Goal: Use online tool/utility: Utilize a website feature to perform a specific function

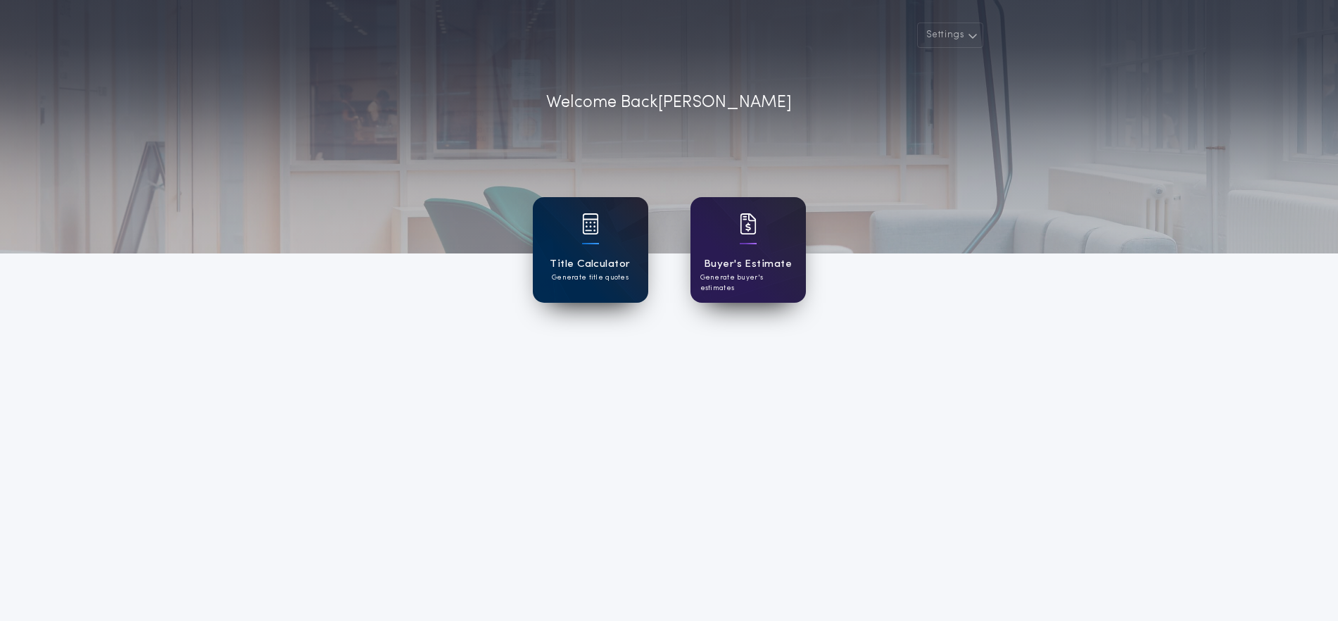
click at [619, 246] on div "Title Calculator Generate title quotes" at bounding box center [590, 250] width 115 height 106
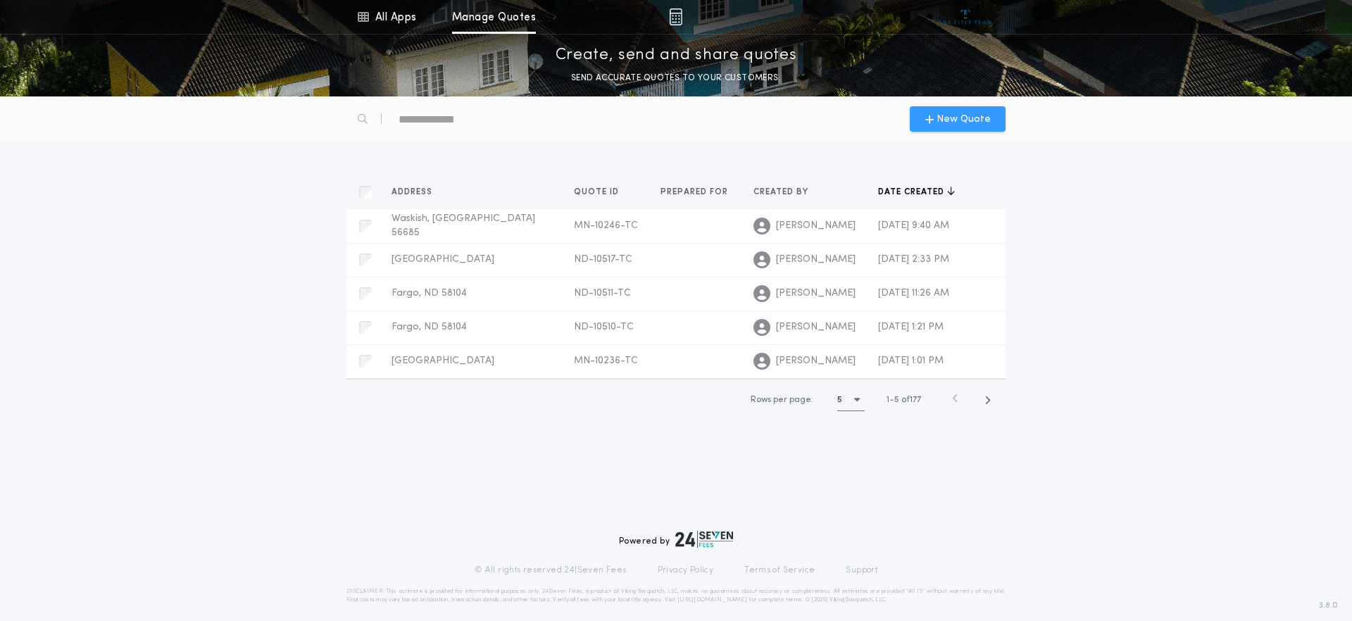
click at [930, 125] on span "New Quote" at bounding box center [957, 119] width 65 height 15
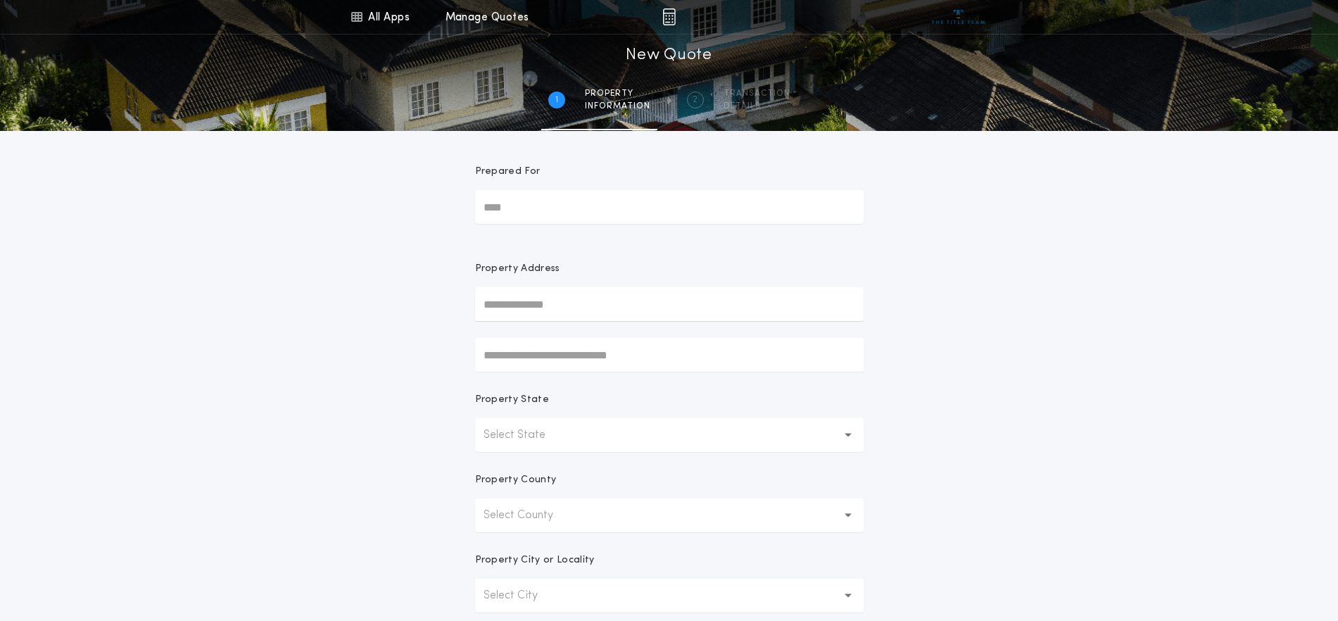
scroll to position [176, 0]
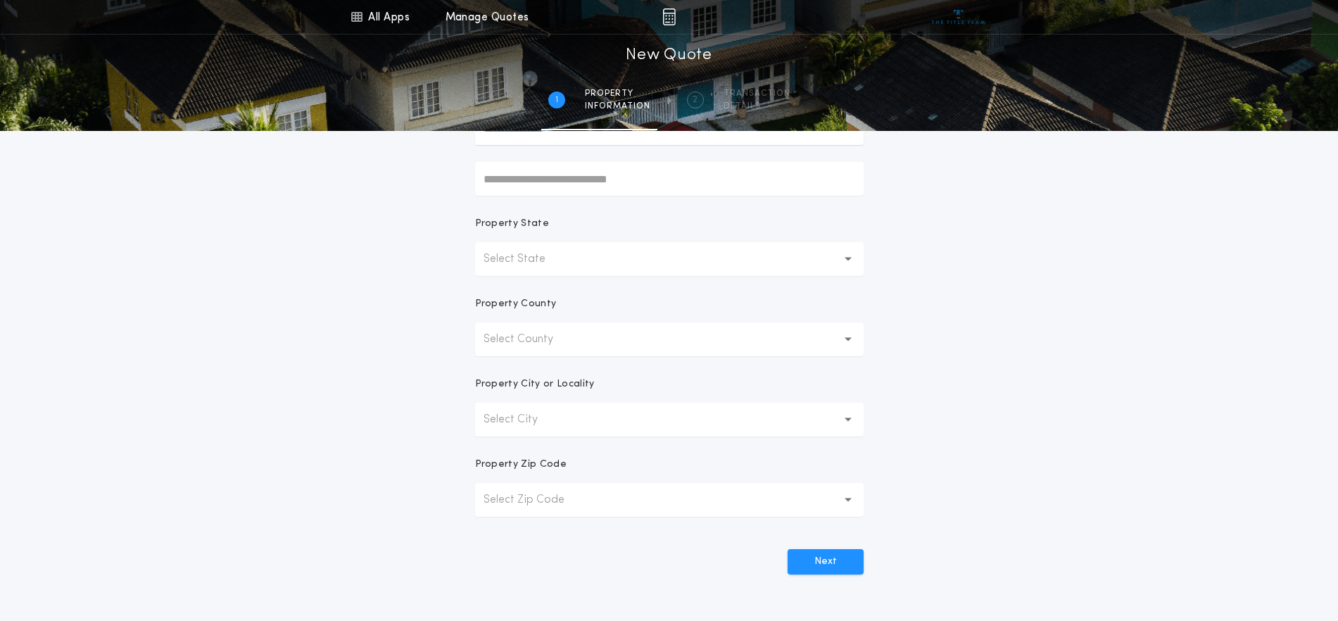
click at [524, 315] on div "Property County" at bounding box center [669, 309] width 389 height 25
click at [525, 258] on p "Select State" at bounding box center [526, 259] width 84 height 17
click at [525, 339] on p "Select County" at bounding box center [530, 339] width 92 height 17
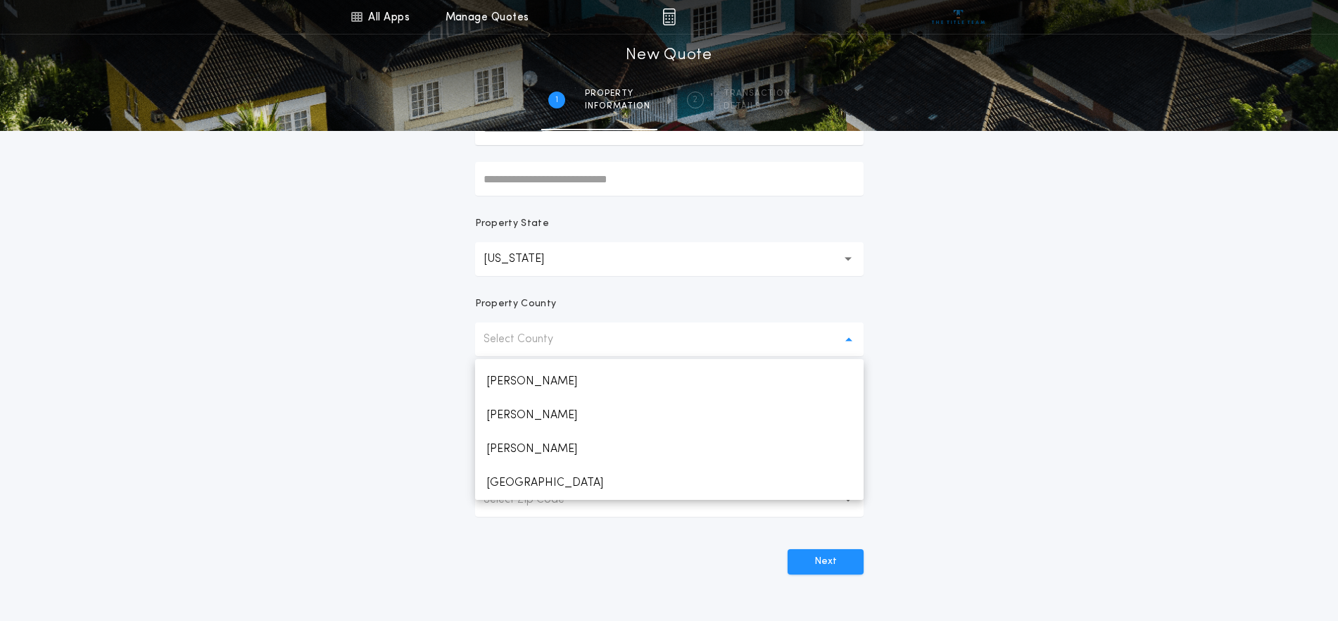
scroll to position [467, 0]
click at [517, 484] on p "Grand Forks" at bounding box center [669, 483] width 389 height 34
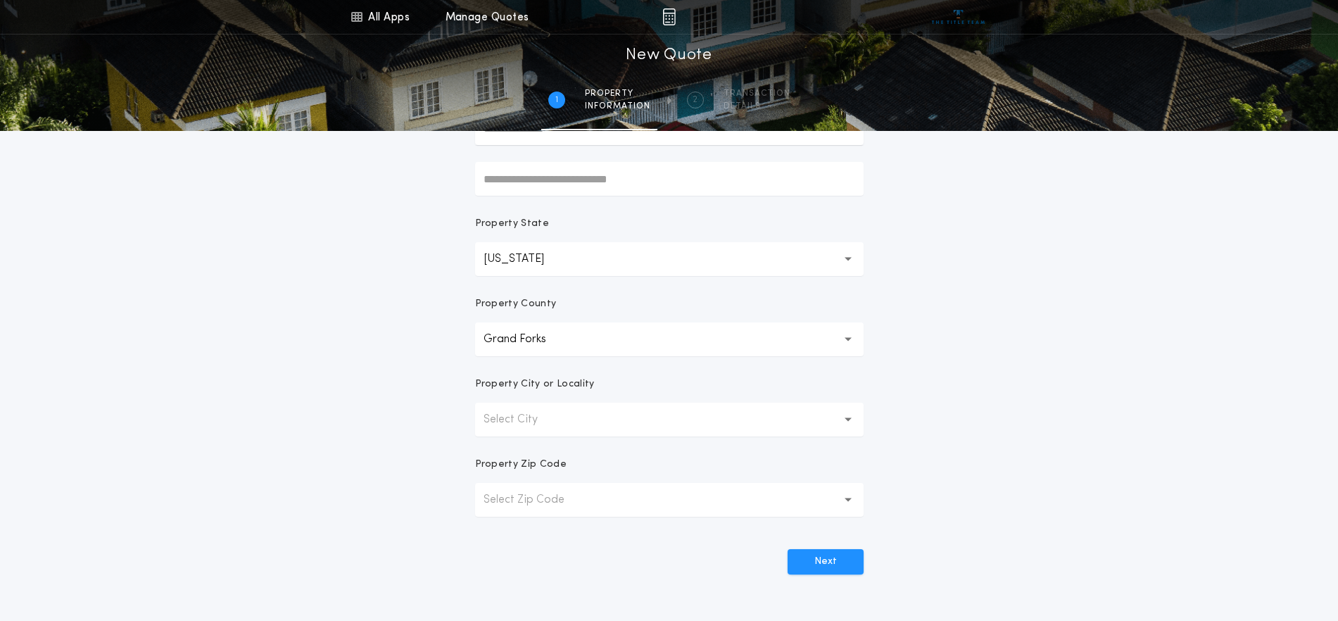
click at [540, 436] on button "Select City" at bounding box center [669, 420] width 389 height 34
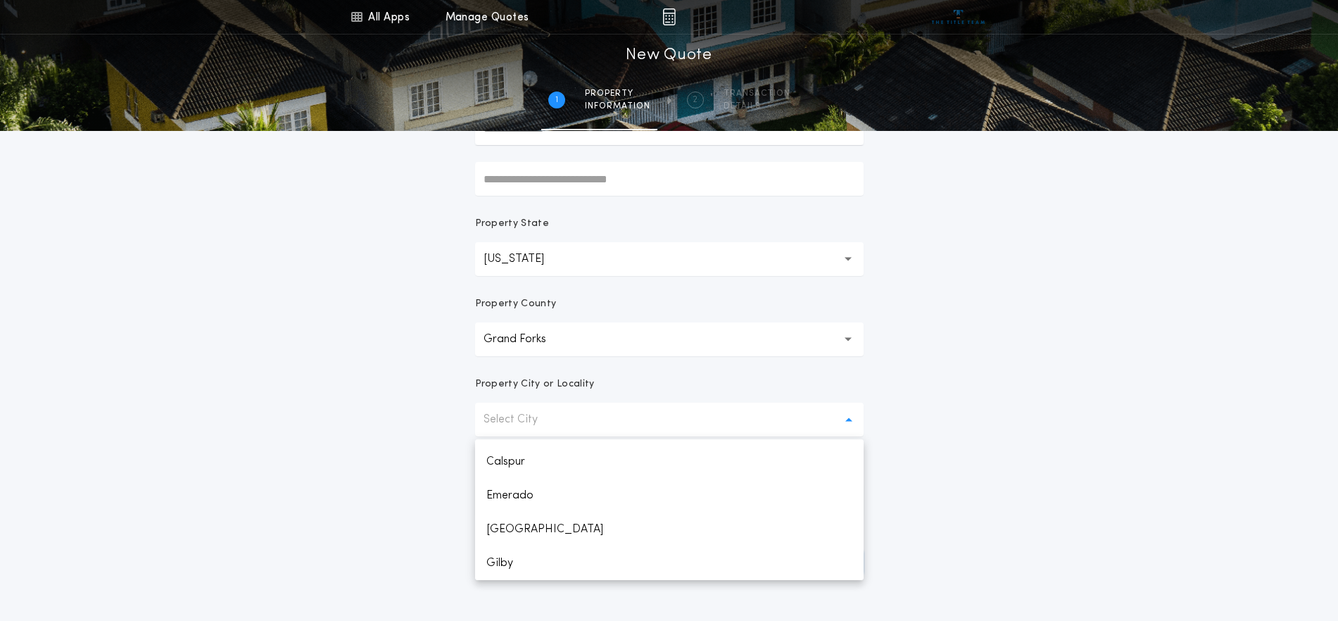
scroll to position [62, 0]
click at [518, 558] on p "Grand Forks" at bounding box center [669, 563] width 389 height 34
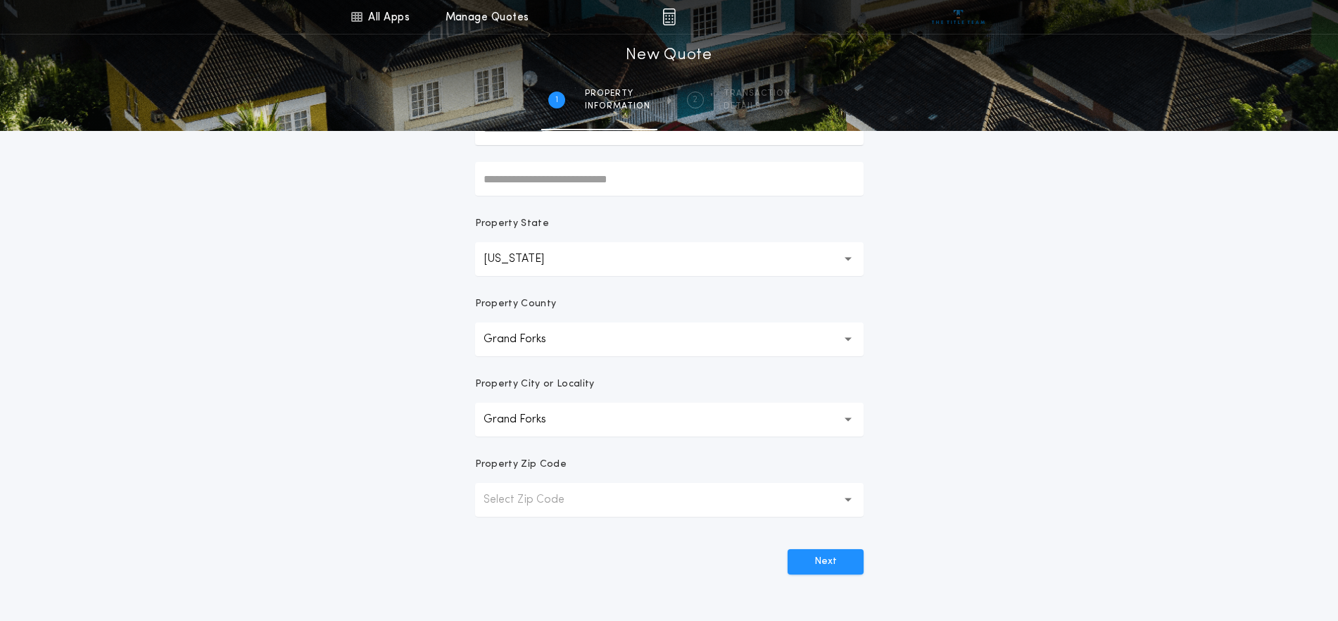
click at [579, 503] on p "Select Zip Code" at bounding box center [535, 499] width 103 height 17
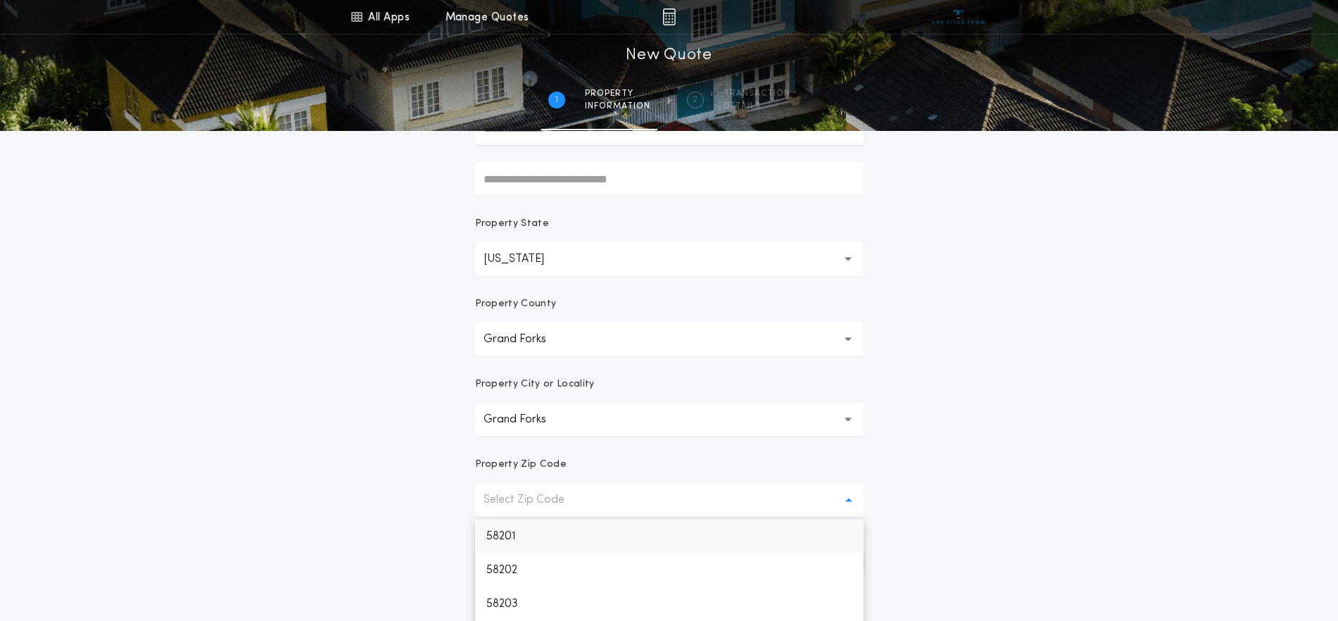
click at [513, 537] on p "58201" at bounding box center [669, 537] width 389 height 34
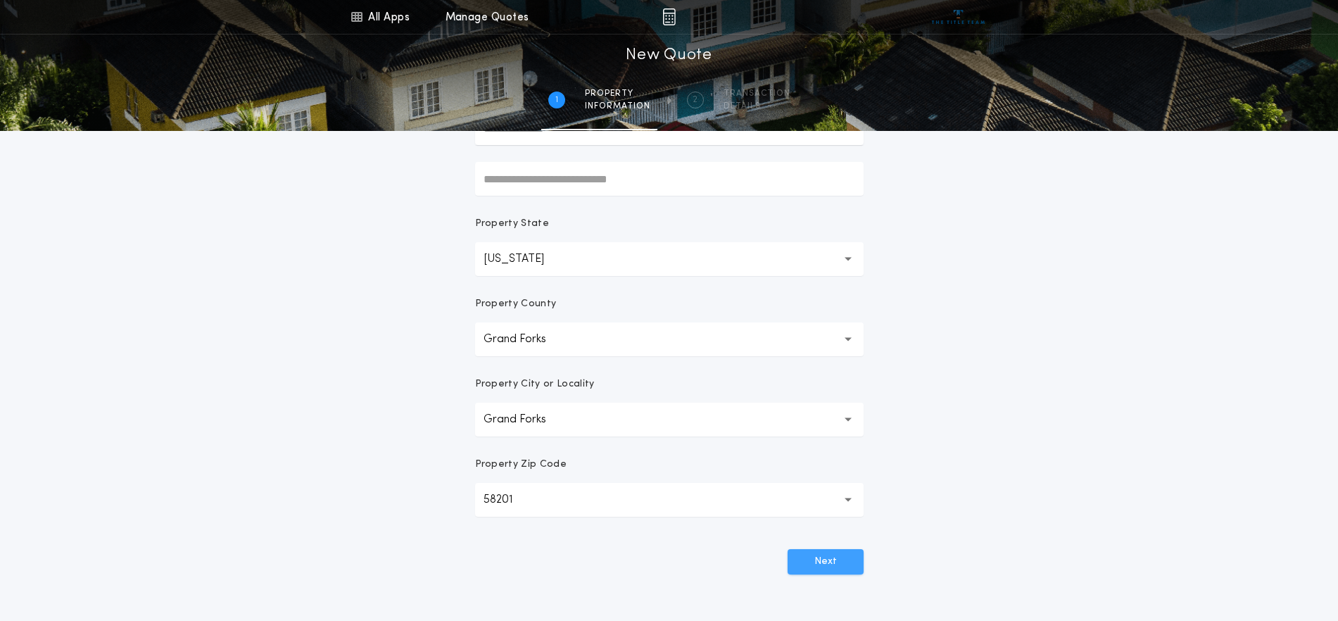
click at [848, 561] on button "Next" at bounding box center [826, 561] width 76 height 25
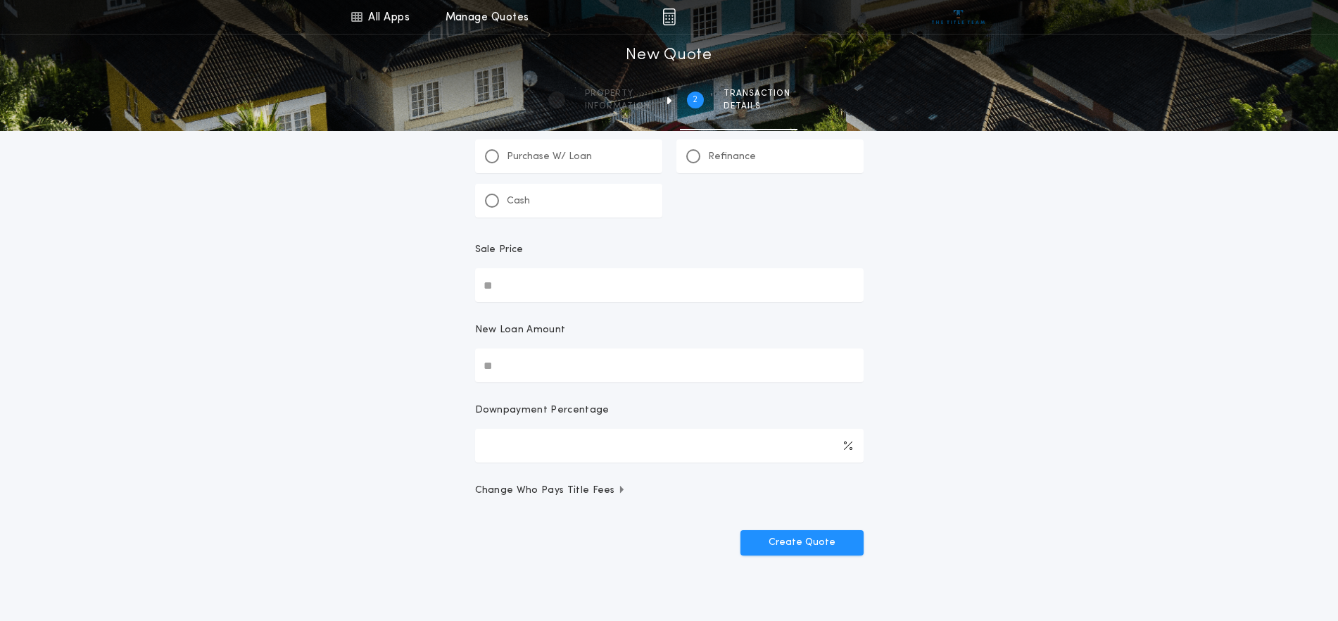
scroll to position [0, 0]
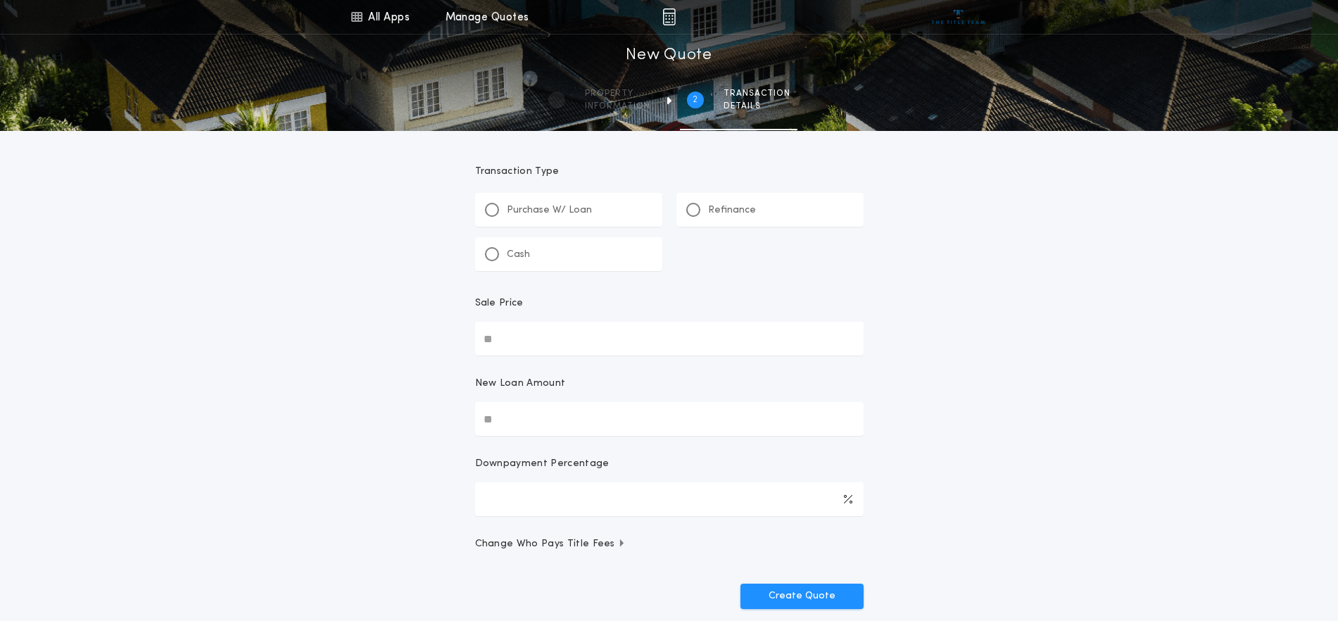
click at [723, 203] on p "Refinance" at bounding box center [732, 210] width 48 height 14
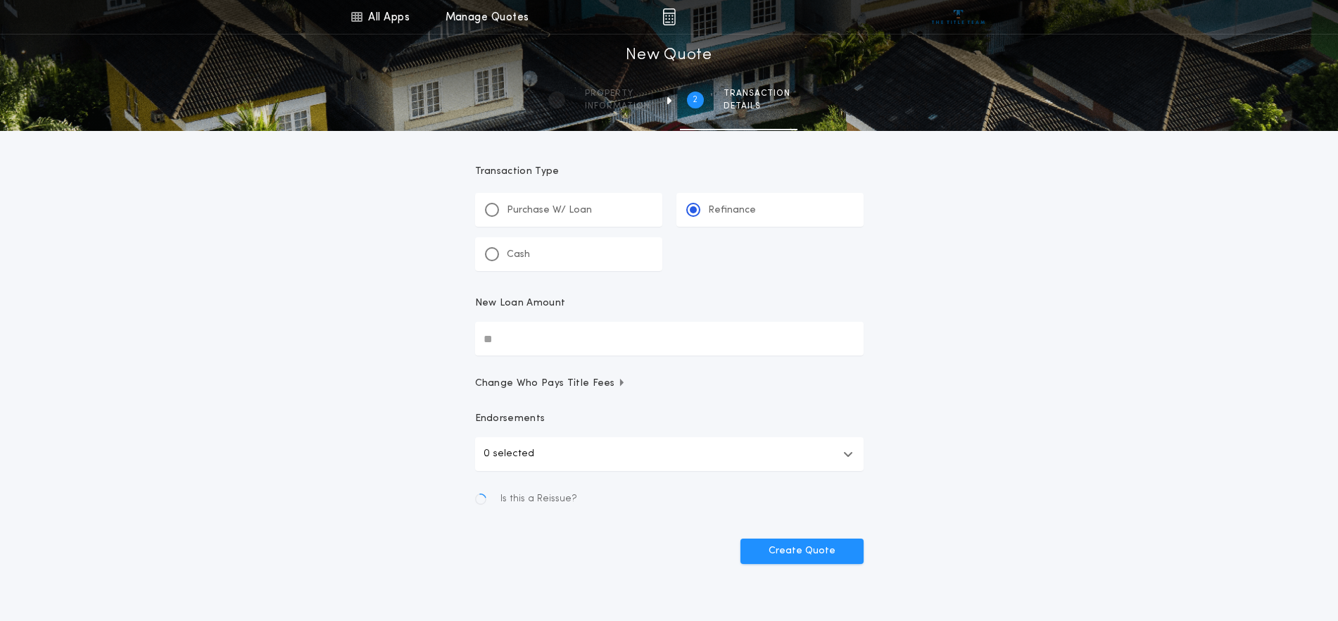
click at [540, 327] on input "New Loan Amount" at bounding box center [669, 339] width 389 height 34
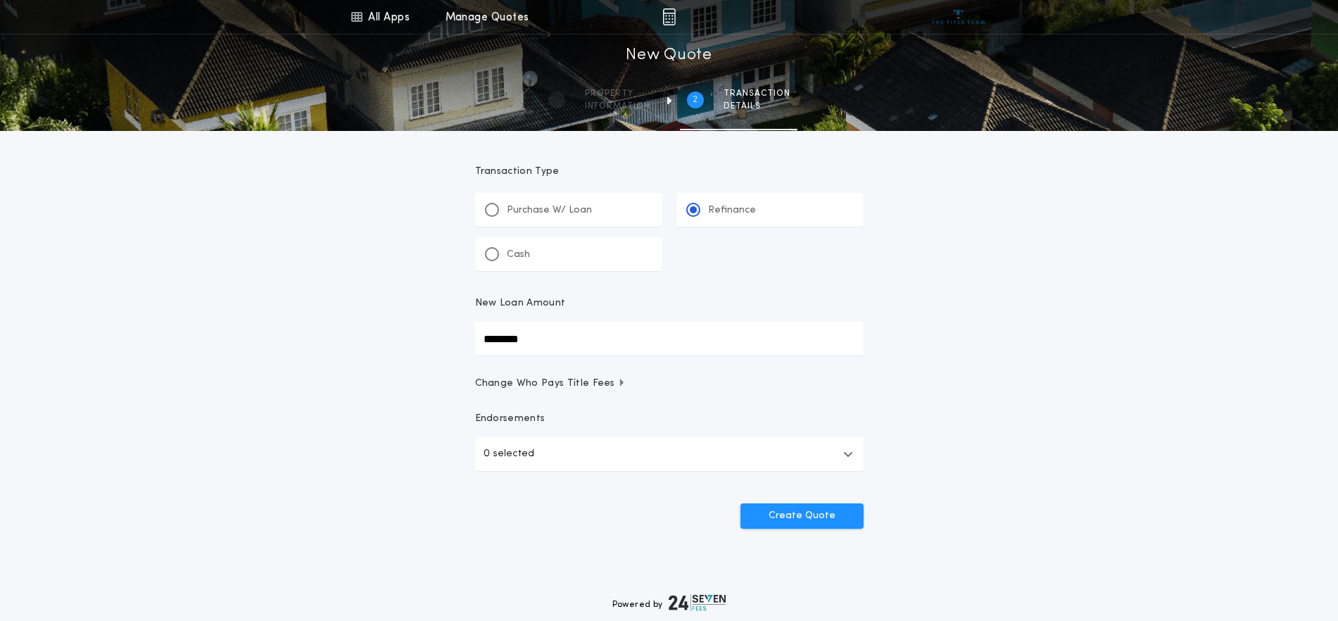
type input "********"
click at [521, 468] on button "0 selected" at bounding box center [669, 454] width 389 height 34
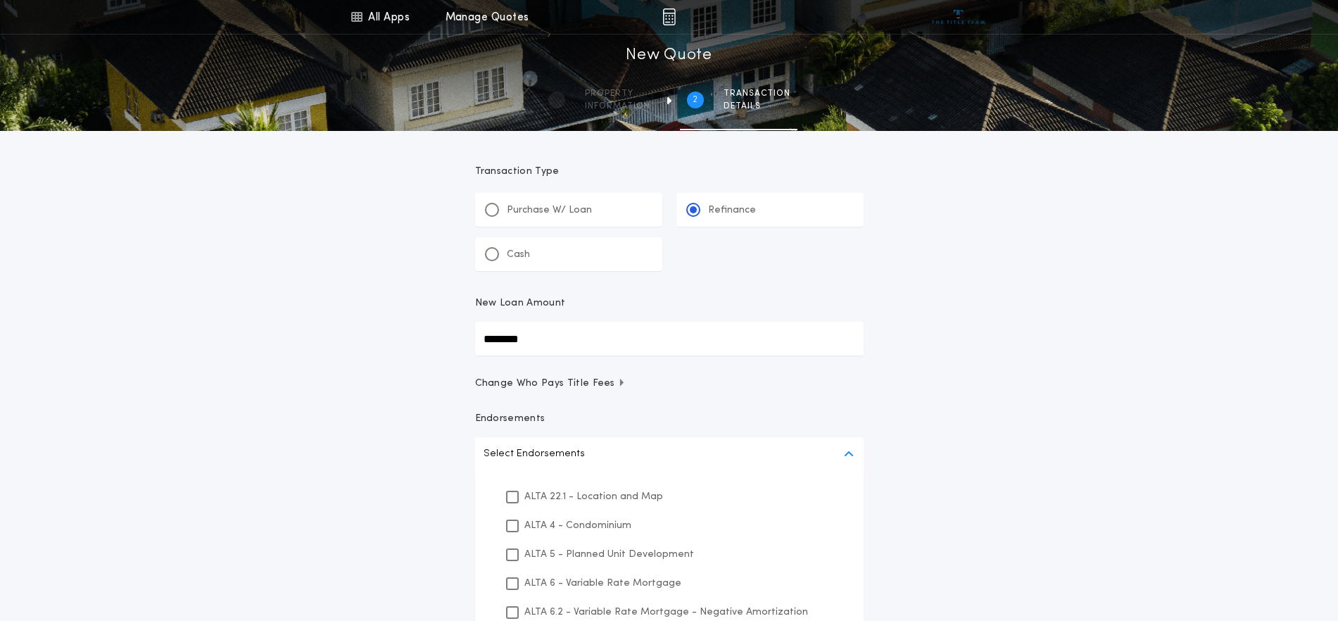
click at [563, 497] on p "ALTA 22.1 - Location and Map" at bounding box center [594, 496] width 139 height 15
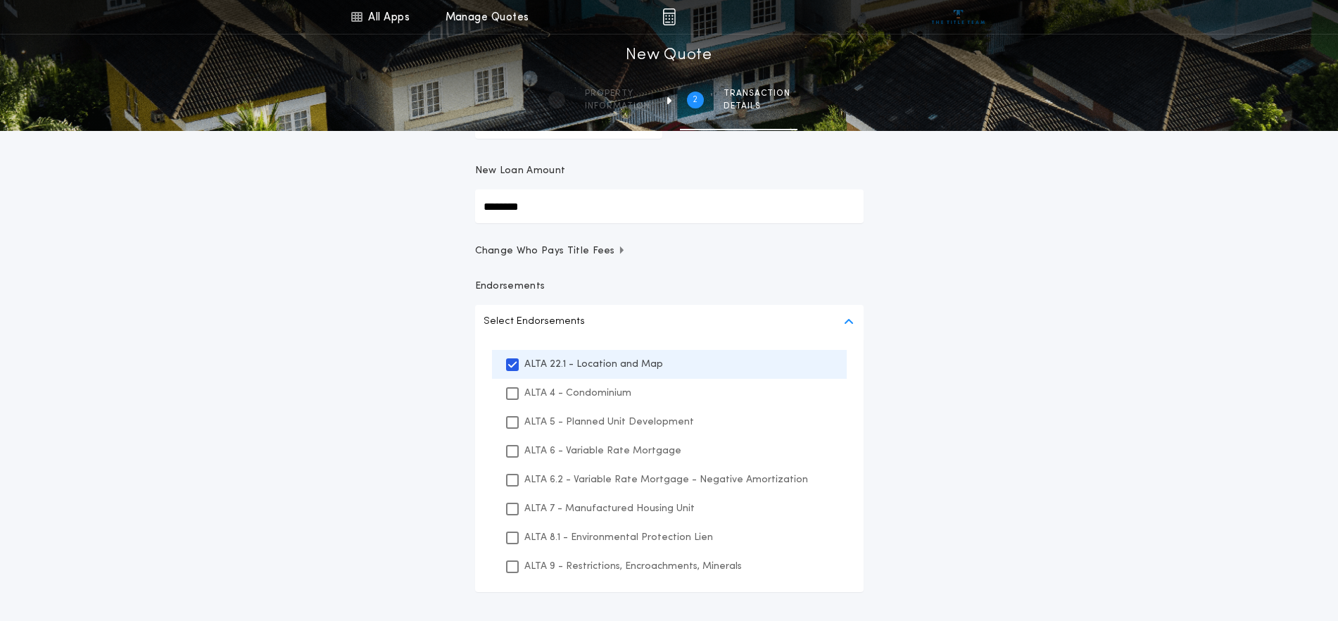
scroll to position [264, 0]
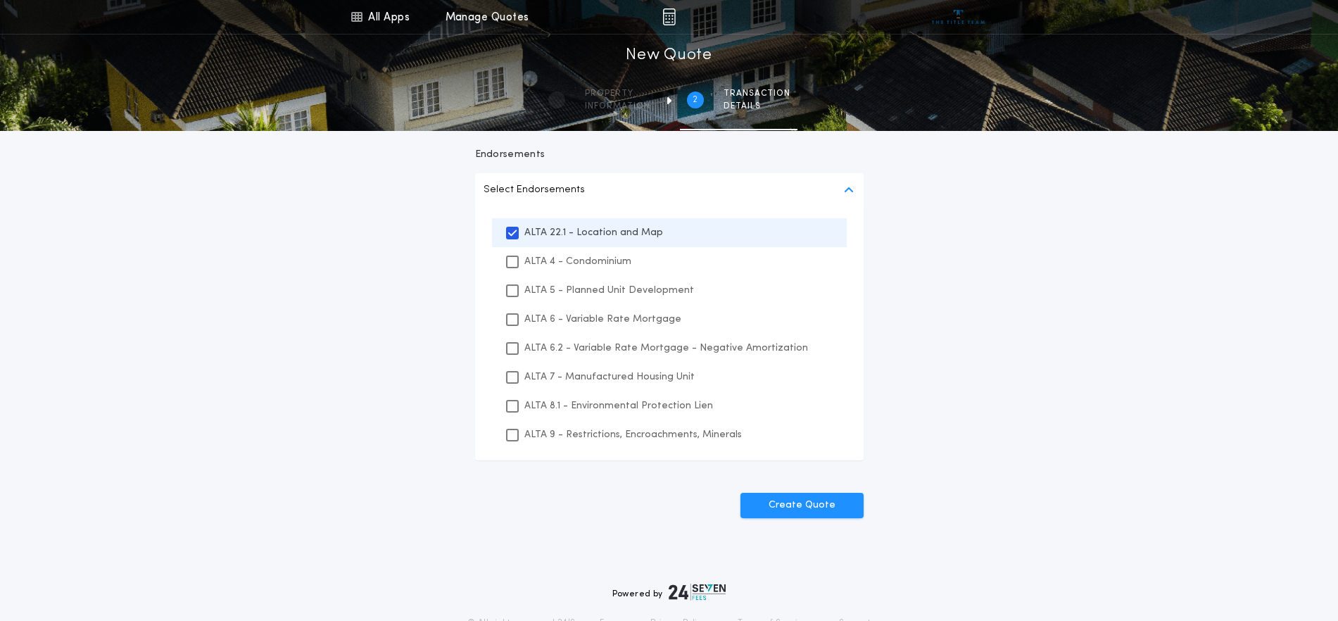
click at [610, 404] on p "ALTA 8.1 - Environmental Protection Lien" at bounding box center [619, 405] width 189 height 15
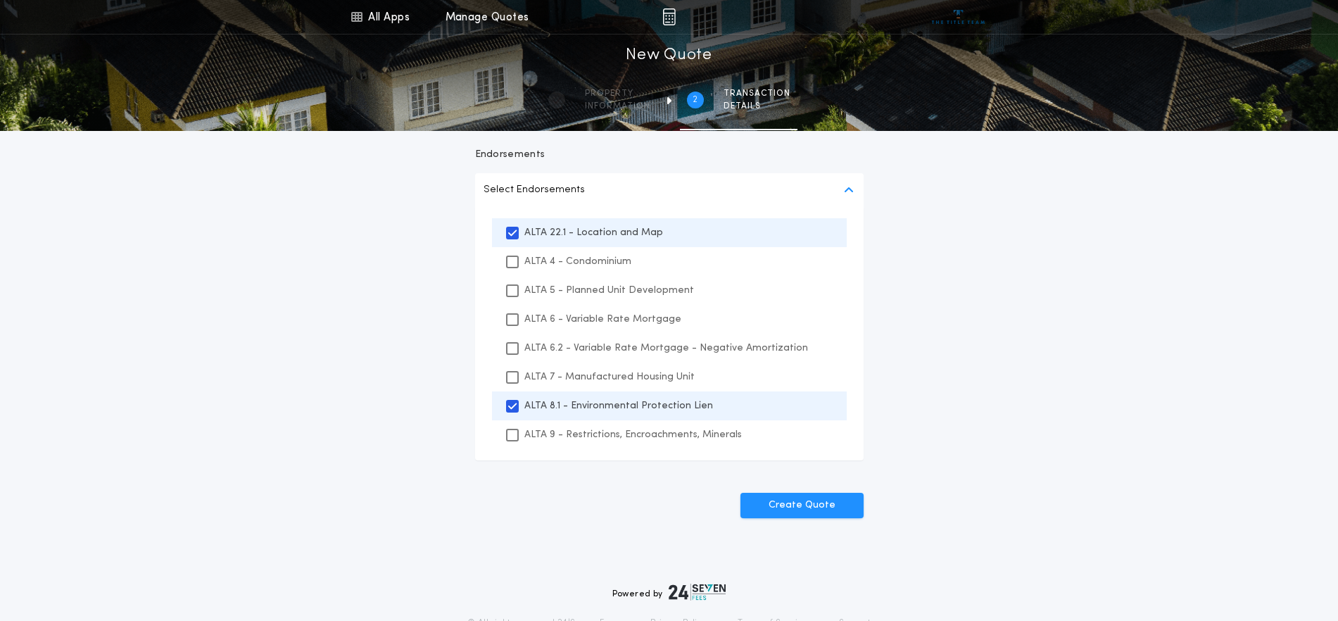
click at [608, 430] on p "ALTA 9 - Restrictions, Encroachments, Minerals" at bounding box center [634, 434] width 218 height 15
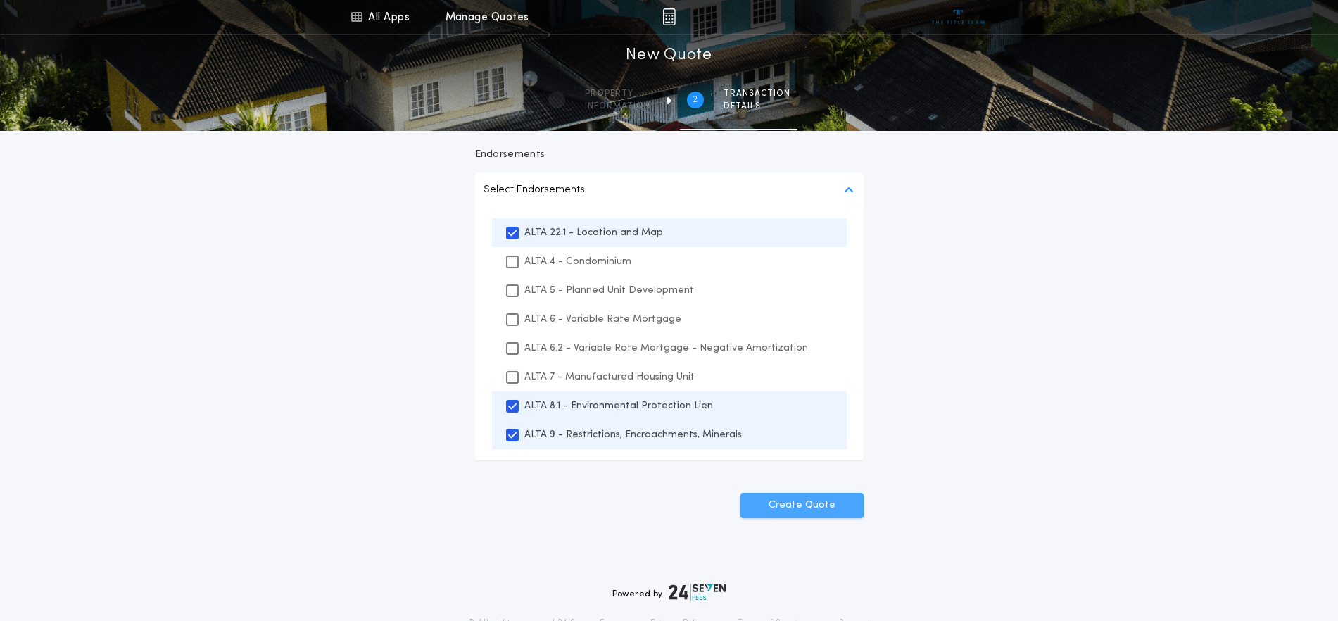
click at [836, 508] on button "Create Quote" at bounding box center [802, 505] width 123 height 25
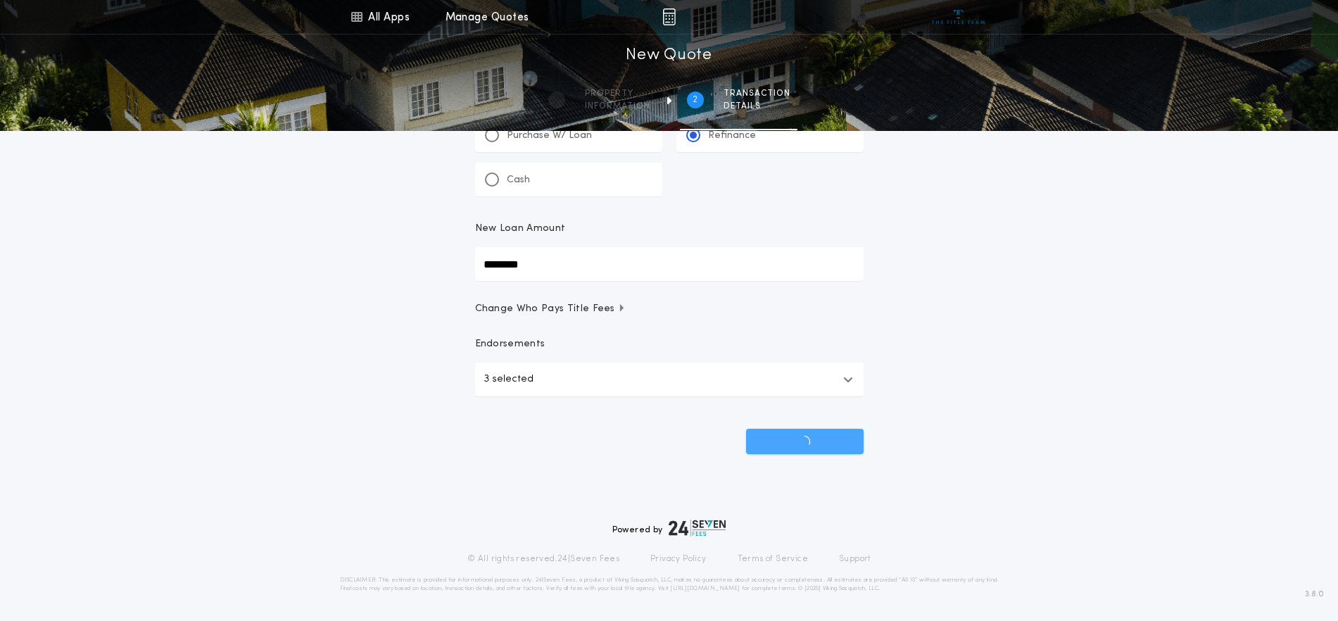
scroll to position [75, 0]
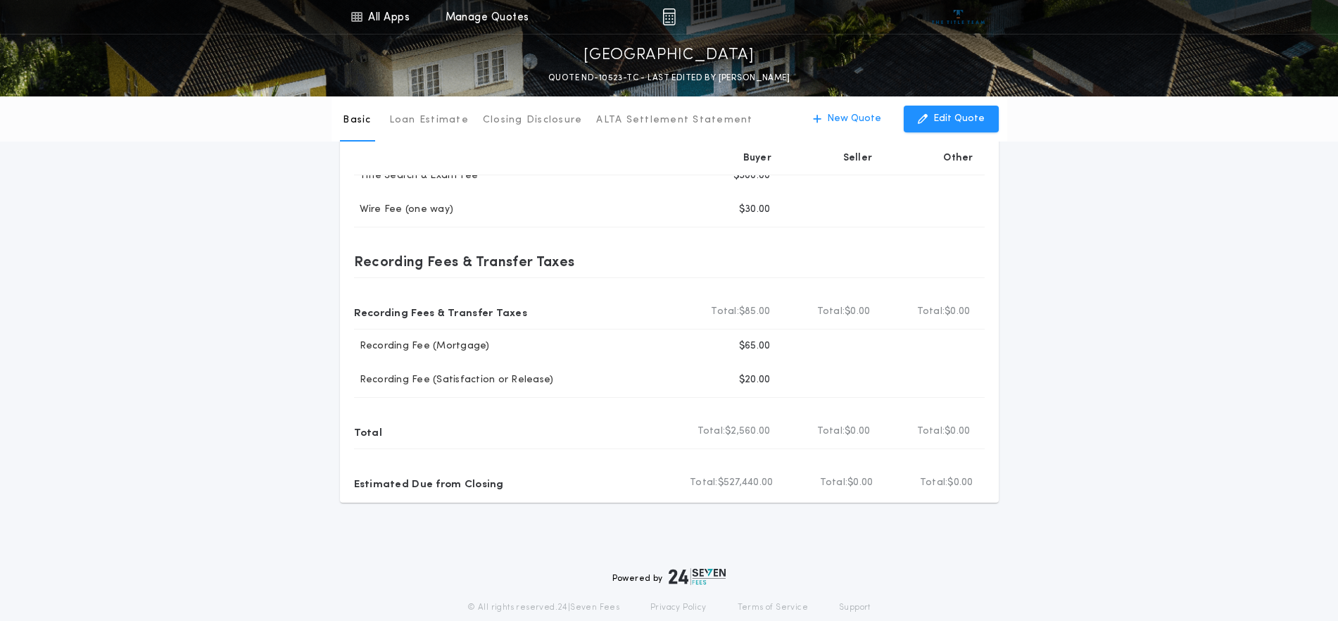
scroll to position [528, 0]
